Goal: Task Accomplishment & Management: Use online tool/utility

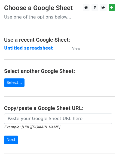
click at [32, 48] on strong "Untitled spreadsheet" at bounding box center [28, 48] width 49 height 5
click at [33, 46] on strong "Untitled spreadsheet" at bounding box center [28, 48] width 49 height 5
click at [25, 51] on td "Untitled spreadsheet" at bounding box center [35, 48] width 62 height 6
click at [30, 46] on strong "Untitled spreadsheet" at bounding box center [28, 48] width 49 height 5
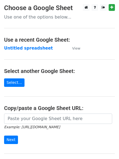
click at [108, 52] on main "Choose a Google Sheet Use one of the options below... Use a recent Google Sheet…" at bounding box center [59, 88] width 119 height 169
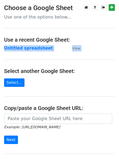
drag, startPoint x: 108, startPoint y: 57, endPoint x: 86, endPoint y: 47, distance: 23.9
click at [86, 47] on main "Choose a Google Sheet Use one of the options below... Use a recent Google Sheet…" at bounding box center [59, 88] width 119 height 169
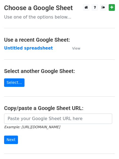
click at [86, 47] on main "Choose a Google Sheet Use one of the options below... Use a recent Google Sheet…" at bounding box center [59, 88] width 119 height 169
click at [37, 49] on strong "Untitled spreadsheet" at bounding box center [28, 48] width 49 height 5
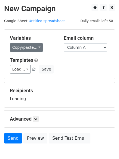
drag, startPoint x: 0, startPoint y: 0, endPoint x: 37, endPoint y: 49, distance: 61.4
click at [37, 49] on link "Copy/paste..." at bounding box center [26, 47] width 33 height 8
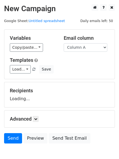
drag, startPoint x: 0, startPoint y: 0, endPoint x: 42, endPoint y: 38, distance: 56.8
click at [42, 38] on h5 "Variables" at bounding box center [33, 38] width 46 height 6
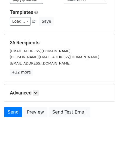
scroll to position [52, 0]
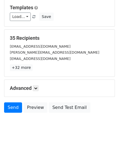
drag, startPoint x: 90, startPoint y: 122, endPoint x: 52, endPoint y: 102, distance: 42.8
click at [81, 119] on body "New Campaign Daily emails left: 50 Google Sheet: Untitled spreadsheet Variables…" at bounding box center [59, 44] width 119 height 185
click at [35, 89] on link at bounding box center [36, 88] width 6 height 6
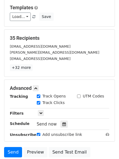
drag, startPoint x: 93, startPoint y: 89, endPoint x: 93, endPoint y: 92, distance: 2.8
click at [93, 90] on h5 "Advanced" at bounding box center [59, 88] width 99 height 6
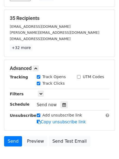
scroll to position [106, 0]
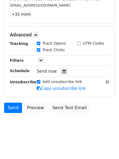
drag, startPoint x: 90, startPoint y: 97, endPoint x: 82, endPoint y: 94, distance: 9.2
click at [82, 94] on form "Variables Copy/paste... {{Column A}} {{Column B}} {{Column C}} {{Column D}} {{C…" at bounding box center [59, 20] width 111 height 192
click at [107, 105] on div "Send Preview Send Test Email" at bounding box center [59, 108] width 119 height 13
click at [64, 70] on div at bounding box center [63, 71] width 7 height 7
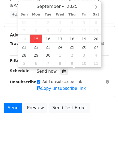
type input "2025-09-15 12:00"
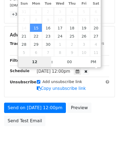
scroll to position [97, 0]
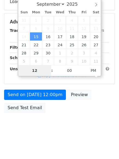
type input "4"
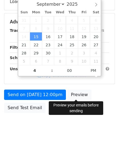
type input "2025-09-15 16:00"
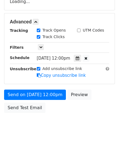
click at [80, 130] on body "New Campaign Daily emails left: 50 Google Sheet: Untitled spreadsheet Variables…" at bounding box center [59, 22] width 119 height 230
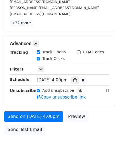
click at [78, 143] on body "New Campaign Daily emails left: 50 Google Sheet: Untitled spreadsheet Variables…" at bounding box center [59, 33] width 119 height 252
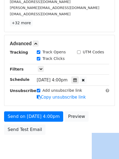
click at [66, 139] on body "New Campaign Daily emails left: 50 Google Sheet: Untitled spreadsheet Variables…" at bounding box center [59, 33] width 119 height 252
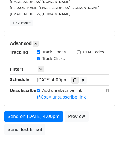
click at [66, 139] on body "New Campaign Daily emails left: 50 Google Sheet: Untitled spreadsheet Variables…" at bounding box center [59, 33] width 119 height 252
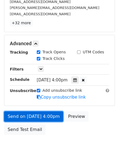
click at [36, 115] on link "Send on Sep 15 at 4:00pm" at bounding box center [33, 116] width 59 height 10
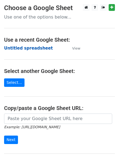
click at [29, 48] on strong "Untitled spreadsheet" at bounding box center [28, 48] width 49 height 5
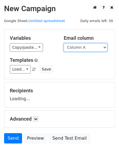
drag, startPoint x: 99, startPoint y: 48, endPoint x: 99, endPoint y: 51, distance: 3.3
click at [99, 48] on select "Column A Column B Column C Column D Column E" at bounding box center [85, 47] width 43 height 8
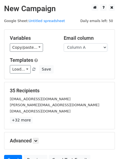
click at [96, 62] on h5 "Templates" at bounding box center [59, 60] width 99 height 6
drag, startPoint x: 93, startPoint y: 46, endPoint x: 91, endPoint y: 51, distance: 5.0
click at [93, 46] on select "Column A Column B Column C Column D Column E" at bounding box center [85, 47] width 43 height 8
select select "Column B"
click at [64, 43] on select "Column A Column B Column C Column D Column E" at bounding box center [85, 47] width 43 height 8
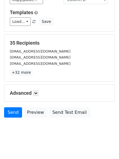
scroll to position [52, 0]
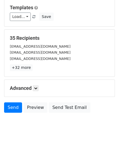
drag, startPoint x: 88, startPoint y: 100, endPoint x: 74, endPoint y: 130, distance: 33.0
click at [85, 115] on form "Variables Copy/paste... {{Column A}} {{Column B}} {{Column C}} {{Column D}} {{C…" at bounding box center [59, 46] width 111 height 138
drag, startPoint x: 72, startPoint y: 132, endPoint x: 69, endPoint y: 134, distance: 3.9
click at [72, 132] on body "New Campaign Daily emails left: 50 Google Sheet: Untitled spreadsheet Variables…" at bounding box center [59, 44] width 119 height 185
drag, startPoint x: 33, startPoint y: 98, endPoint x: 35, endPoint y: 89, distance: 9.6
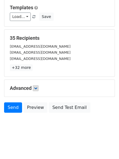
click at [35, 92] on div "Advanced Tracking Track Opens UTM Codes Track Clicks Filters Only include sprea…" at bounding box center [59, 88] width 110 height 17
click at [36, 88] on icon at bounding box center [35, 87] width 3 height 3
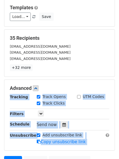
click at [99, 117] on div "Tracking Track Opens UTM Codes Track Clicks Filters Only include spreadsheet ro…" at bounding box center [59, 119] width 99 height 51
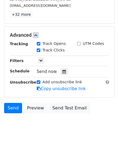
scroll to position [106, 0]
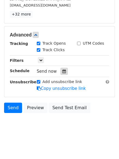
click at [62, 72] on icon at bounding box center [64, 71] width 4 height 4
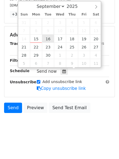
type input "2025-09-16 12:00"
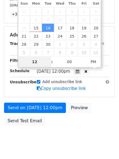
scroll to position [97, 0]
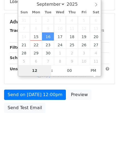
type input "5"
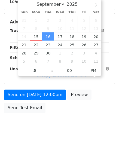
type input "2025-09-16 17:00"
click at [65, 126] on body "New Campaign Daily emails left: 50 Google Sheet: Untitled spreadsheet Variables…" at bounding box center [59, 22] width 119 height 230
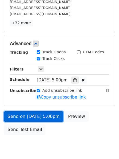
click at [48, 114] on link "Send on Sep 16 at 5:00pm" at bounding box center [33, 116] width 59 height 10
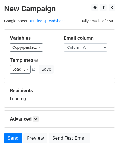
click at [68, 73] on div "Load... No templates saved Save" at bounding box center [59, 69] width 107 height 8
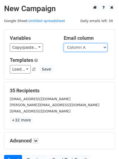
click at [88, 48] on select "Column A Column B Column C Column D Column E" at bounding box center [85, 47] width 43 height 8
select select "Column C"
click at [64, 43] on select "Column A Column B Column C Column D Column E" at bounding box center [85, 47] width 43 height 8
click at [87, 67] on div "Load... No templates saved Save" at bounding box center [59, 69] width 107 height 8
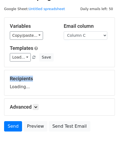
scroll to position [31, 0]
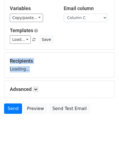
drag, startPoint x: 87, startPoint y: 67, endPoint x: 81, endPoint y: 87, distance: 20.8
click at [86, 78] on form "Variables Copy/paste... {{Column A}} {{Column B}} {{Column C}} {{Column D}} {{C…" at bounding box center [59, 58] width 111 height 117
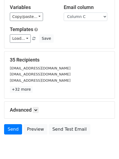
click at [74, 109] on h5 "Advanced" at bounding box center [59, 110] width 99 height 6
click at [37, 109] on icon at bounding box center [35, 109] width 3 height 3
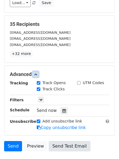
scroll to position [106, 0]
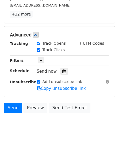
click at [97, 100] on form "Variables Copy/paste... {{Column A}} {{Column B}} {{Column C}} {{Column D}} {{C…" at bounding box center [59, 20] width 111 height 192
click at [64, 71] on div at bounding box center [63, 71] width 7 height 7
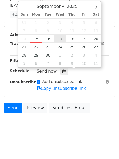
type input "2025-09-17 12:00"
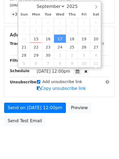
scroll to position [0, 0]
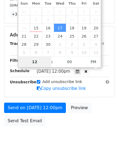
type input "6"
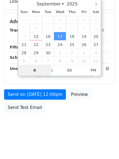
scroll to position [97, 0]
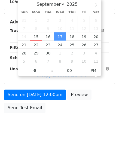
type input "2025-09-17 18:00"
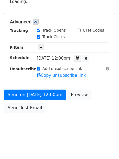
click at [102, 130] on body "New Campaign Daily emails left: 50 Google Sheet: Untitled spreadsheet Variables…" at bounding box center [59, 22] width 119 height 230
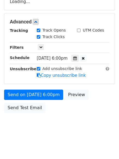
click at [76, 122] on body "New Campaign Daily emails left: 50 Google Sheet: Untitled spreadsheet Variables…" at bounding box center [59, 22] width 119 height 230
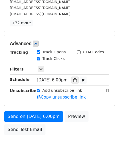
click at [76, 122] on div "Send on Sep 17 at 6:00pm Preview Send Test Email" at bounding box center [59, 124] width 119 height 26
drag, startPoint x: 76, startPoint y: 122, endPoint x: 69, endPoint y: 126, distance: 8.0
click at [71, 123] on div "Send on Sep 17 at 6:00pm Preview Send Test Email" at bounding box center [59, 124] width 119 height 26
click at [59, 135] on div "Send on Sep 17 at 6:00pm Preview Send Test Email" at bounding box center [59, 124] width 119 height 26
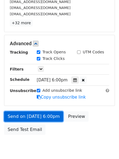
click at [52, 119] on link "Send on Sep 17 at 6:00pm" at bounding box center [33, 116] width 59 height 10
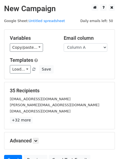
click at [86, 70] on div "Load... No templates saved Save" at bounding box center [59, 69] width 107 height 8
drag, startPoint x: 86, startPoint y: 70, endPoint x: 91, endPoint y: 53, distance: 17.9
click at [88, 61] on div "Templates Load... No templates saved Save" at bounding box center [59, 65] width 107 height 17
click at [90, 69] on div "Load... No templates saved Save" at bounding box center [59, 69] width 107 height 8
click at [89, 45] on select "Column A Column B Column C Column D Column E" at bounding box center [85, 47] width 43 height 8
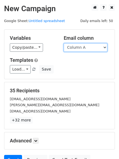
select select "Column D"
click at [64, 43] on select "Column A Column B Column C Column D Column E" at bounding box center [85, 47] width 43 height 8
click at [88, 74] on div "Variables Copy/paste... {{Column A}} {{Column B}} {{Column C}} {{Column D}} {{C…" at bounding box center [59, 54] width 110 height 49
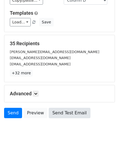
scroll to position [52, 0]
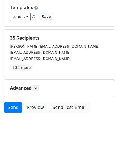
click at [71, 124] on body "New Campaign Daily emails left: 50 Google Sheet: Untitled spreadsheet Variables…" at bounding box center [59, 44] width 119 height 185
click at [34, 89] on link at bounding box center [36, 88] width 6 height 6
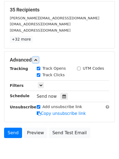
scroll to position [106, 0]
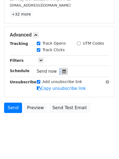
drag, startPoint x: 55, startPoint y: 71, endPoint x: 59, endPoint y: 71, distance: 4.1
click at [59, 71] on div "Send now" at bounding box center [69, 71] width 64 height 7
click at [60, 71] on div at bounding box center [63, 71] width 7 height 7
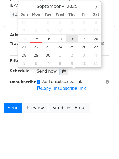
type input "2025-09-18 12:00"
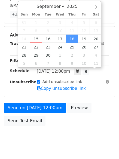
scroll to position [0, 0]
type input "7"
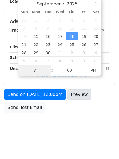
scroll to position [97, 0]
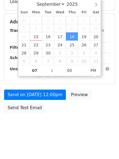
click at [64, 135] on body "New Campaign Daily emails left: 50 Google Sheet: Untitled spreadsheet Variables…" at bounding box center [59, 22] width 119 height 230
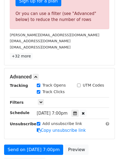
scroll to position [206, 0]
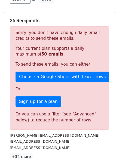
click at [76, 64] on div "Sorry, you don't have enough daily email credits to send these emails. Your cur…" at bounding box center [59, 77] width 99 height 103
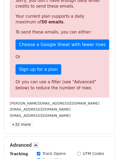
scroll to position [151, 0]
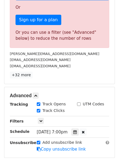
click at [87, 78] on p "+32 more" at bounding box center [59, 74] width 99 height 7
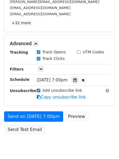
scroll to position [206, 0]
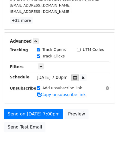
drag, startPoint x: 83, startPoint y: 79, endPoint x: 79, endPoint y: 77, distance: 5.2
click at [79, 77] on div at bounding box center [74, 77] width 7 height 7
click at [77, 77] on icon at bounding box center [75, 78] width 4 height 4
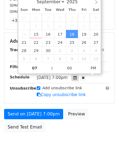
click at [77, 77] on icon at bounding box center [75, 78] width 4 height 4
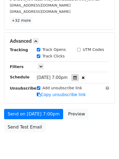
click at [77, 77] on icon at bounding box center [75, 78] width 4 height 4
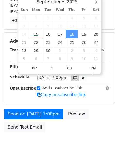
click at [77, 77] on icon at bounding box center [75, 78] width 4 height 4
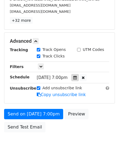
click at [77, 78] on icon at bounding box center [75, 78] width 4 height 4
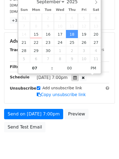
click at [77, 78] on icon at bounding box center [75, 78] width 4 height 4
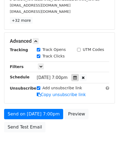
click at [77, 78] on icon at bounding box center [75, 78] width 4 height 4
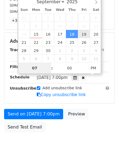
type input "2025-09-19 19:00"
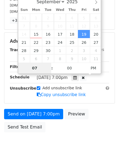
drag, startPoint x: 80, startPoint y: 33, endPoint x: 85, endPoint y: 101, distance: 67.3
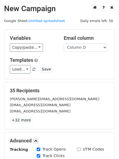
scroll to position [119, 0]
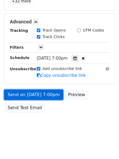
click at [51, 95] on link "Send on Sep 19 at 7:00pm" at bounding box center [33, 94] width 59 height 10
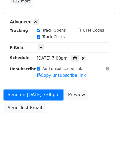
drag, startPoint x: 51, startPoint y: 95, endPoint x: 52, endPoint y: 102, distance: 6.6
click at [52, 102] on div "Send on Sep 19 at 7:00pm Preview Send Test Email" at bounding box center [59, 102] width 119 height 26
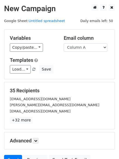
click at [98, 59] on h5 "Templates" at bounding box center [59, 60] width 99 height 6
click at [90, 47] on select "Column A Column B Column C Column D Column E" at bounding box center [85, 47] width 43 height 8
select select "Column E"
click at [64, 43] on select "Column A Column B Column C Column D Column E" at bounding box center [85, 47] width 43 height 8
drag, startPoint x: 81, startPoint y: 80, endPoint x: 90, endPoint y: 65, distance: 17.9
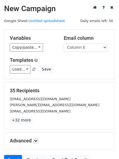
click at [90, 65] on form "Variables Copy/paste... {{Column A}} {{Column B}} {{Column C}} {{Column D}} {{C…" at bounding box center [59, 98] width 111 height 138
click at [90, 65] on div "Load... No templates saved Save" at bounding box center [59, 69] width 107 height 8
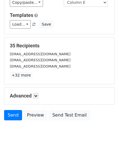
scroll to position [52, 0]
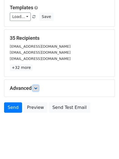
click at [37, 85] on link at bounding box center [36, 88] width 6 height 6
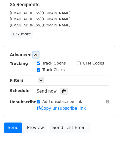
scroll to position [106, 0]
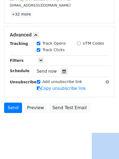
click at [104, 115] on body "New Campaign Daily emails left: 50 Google Sheet: Untitled spreadsheet Variables…" at bounding box center [59, 17] width 119 height 239
click at [63, 70] on icon at bounding box center [64, 71] width 4 height 4
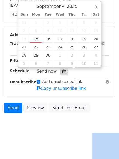
click at [63, 70] on icon at bounding box center [64, 71] width 4 height 4
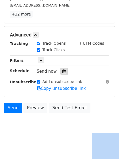
click at [63, 70] on icon at bounding box center [64, 71] width 4 height 4
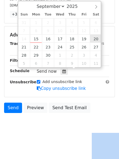
type input "[DATE] 12:00"
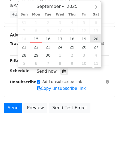
scroll to position [0, 0]
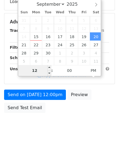
click at [42, 70] on input "12" at bounding box center [34, 70] width 33 height 11
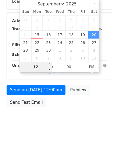
scroll to position [106, 0]
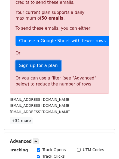
click at [42, 64] on link "Sign up for a plan" at bounding box center [38, 65] width 46 height 10
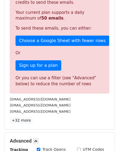
click at [107, 110] on div "[EMAIL_ADDRESS][DOMAIN_NAME]" at bounding box center [59, 111] width 107 height 6
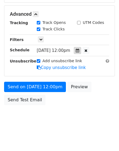
click at [81, 51] on div at bounding box center [77, 50] width 7 height 7
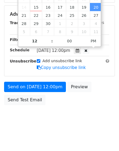
drag, startPoint x: 83, startPoint y: 51, endPoint x: 58, endPoint y: 73, distance: 33.7
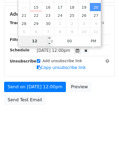
click at [43, 39] on input "12" at bounding box center [34, 41] width 33 height 11
click at [36, 40] on input "128" at bounding box center [34, 41] width 33 height 11
type input "9"
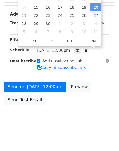
type input "[DATE] 21:00"
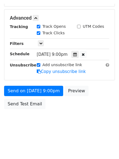
scroll to position [119, 0]
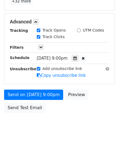
click at [80, 116] on body "New Campaign Daily emails left: 50 Google Sheet: Untitled spreadsheet Variables…" at bounding box center [59, 11] width 119 height 252
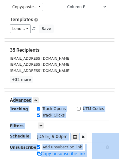
click at [80, 116] on body "New Campaign Daily emails left: 50 Google Sheet: Untitled spreadsheet Variables…" at bounding box center [59, 90] width 119 height 252
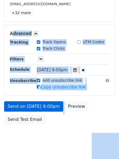
scroll to position [109, 0]
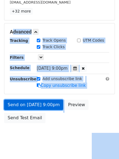
click at [49, 102] on link "Send on [DATE] 9:00pm" at bounding box center [33, 104] width 59 height 10
